Goal: Navigation & Orientation: Find specific page/section

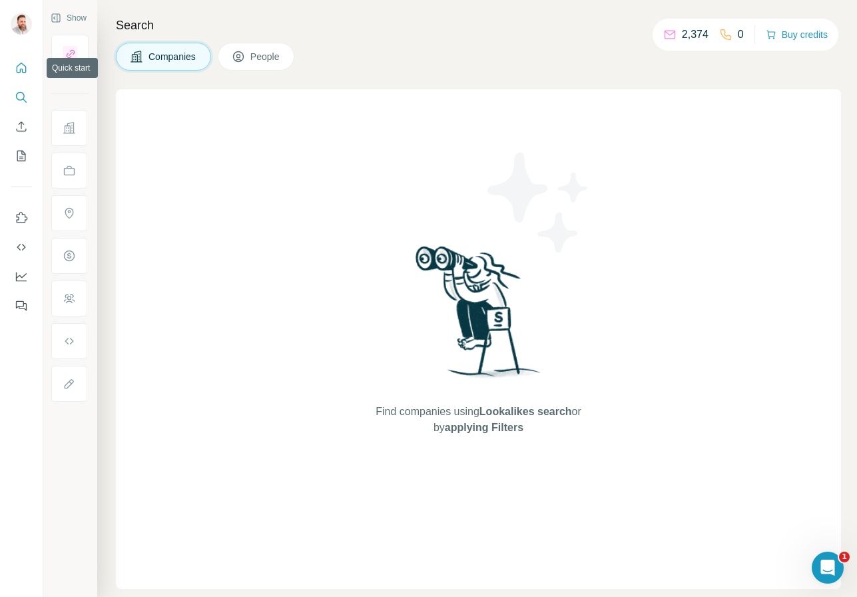
click at [24, 72] on icon "Quick start" at bounding box center [22, 68] width 10 height 10
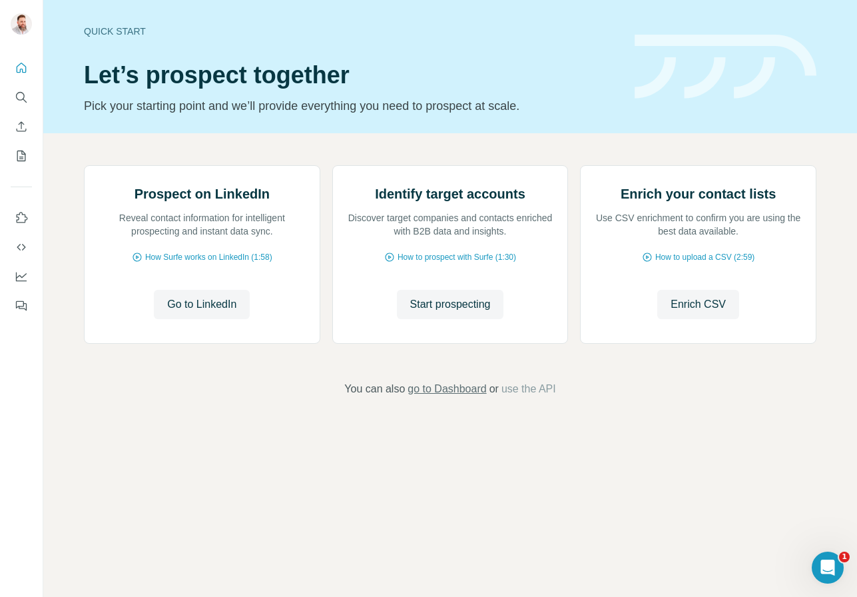
click at [460, 397] on span "go to Dashboard" at bounding box center [447, 389] width 79 height 16
